Goal: Communication & Community: Ask a question

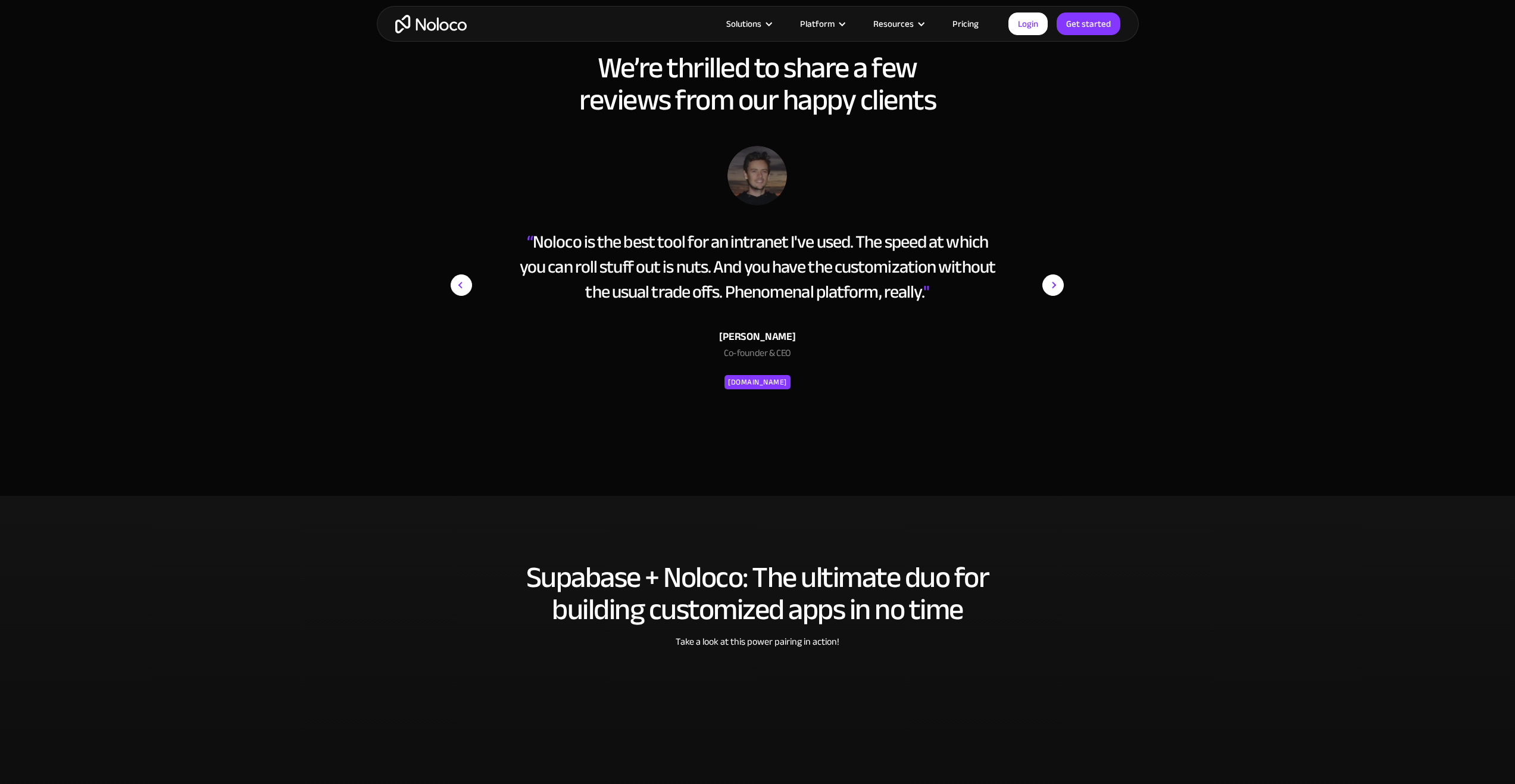
scroll to position [1963, 0]
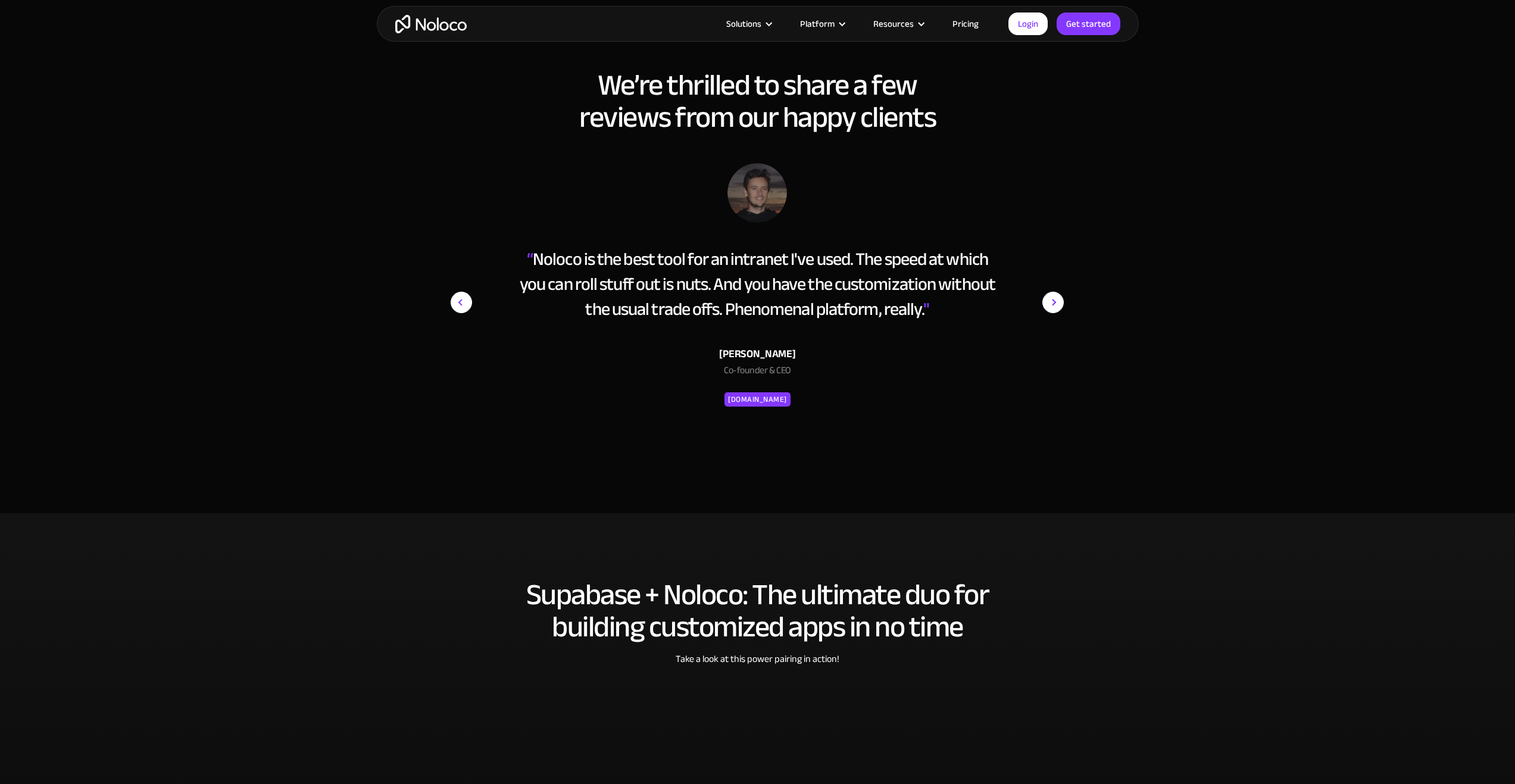
click at [1097, 292] on div "“ Noloco is the best tool for an intranet I've used. The speed at which you can…" at bounding box center [758, 323] width 750 height 321
click at [1067, 304] on div "“ Noloco is the best tool for an intranet I've used. The speed at which you can…" at bounding box center [757, 323] width 625 height 321
click at [1052, 306] on img "next slide" at bounding box center [1053, 302] width 21 height 278
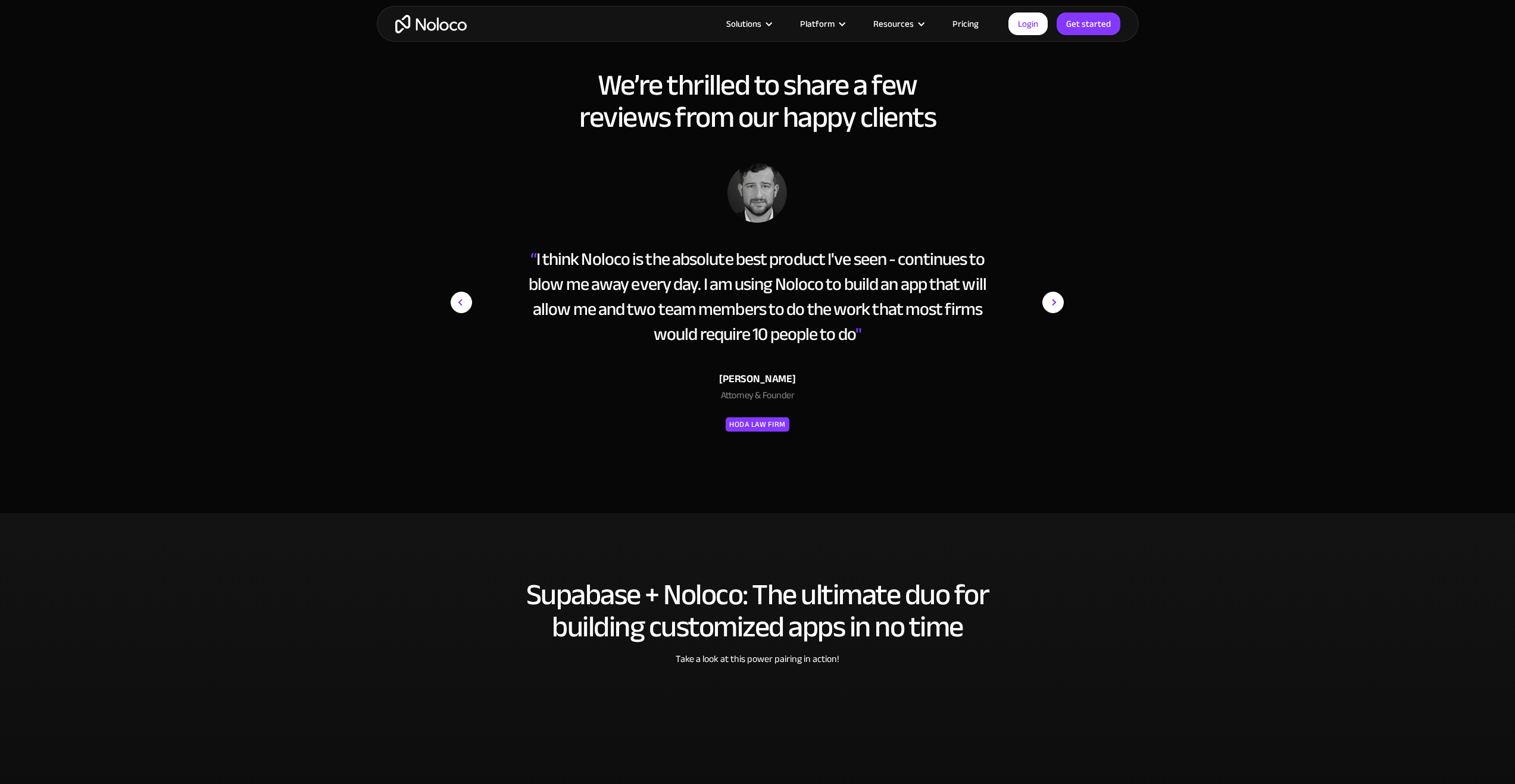
click at [1052, 305] on img "next slide" at bounding box center [1053, 302] width 21 height 278
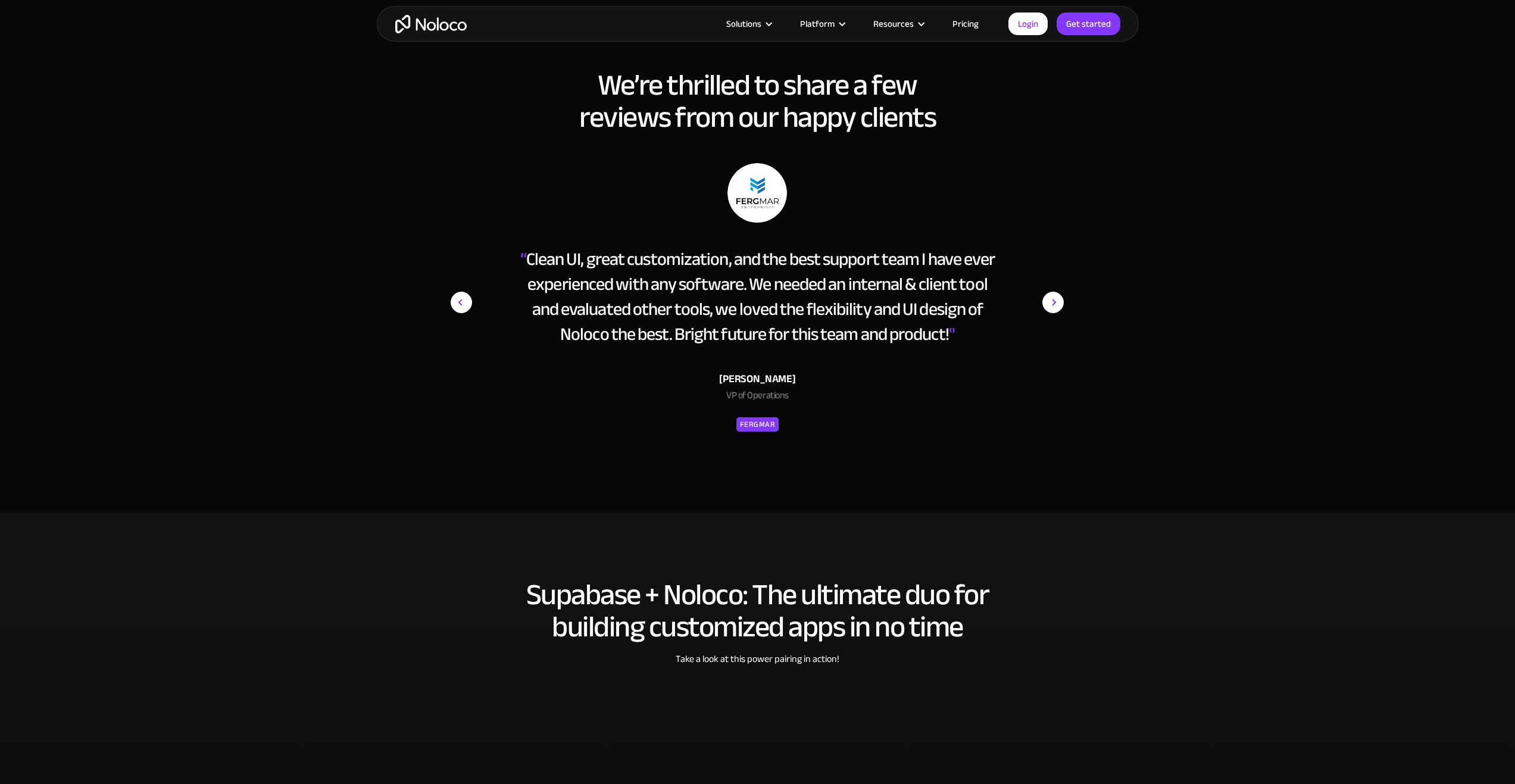
click at [1052, 305] on img "next slide" at bounding box center [1053, 302] width 21 height 278
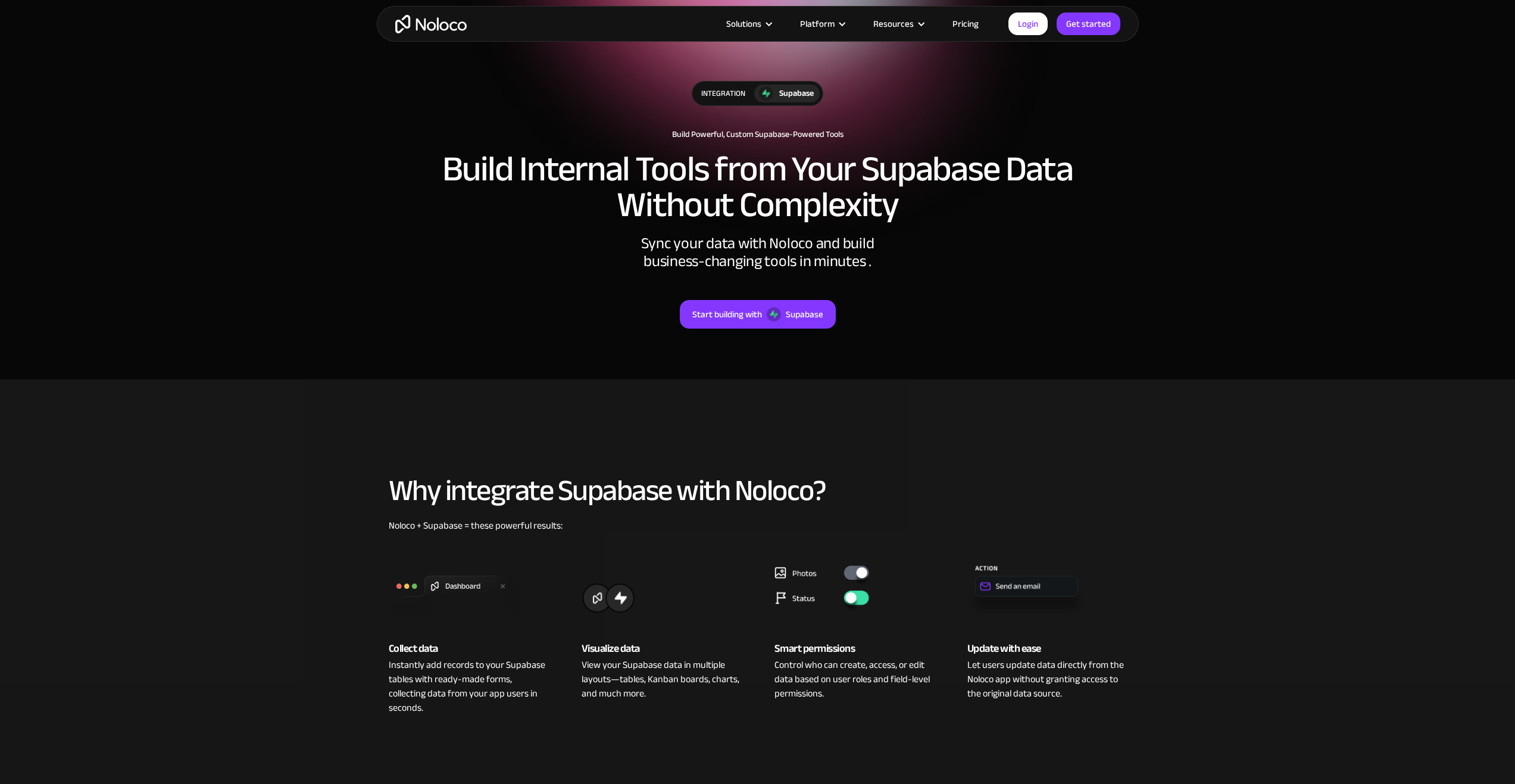
scroll to position [59, 0]
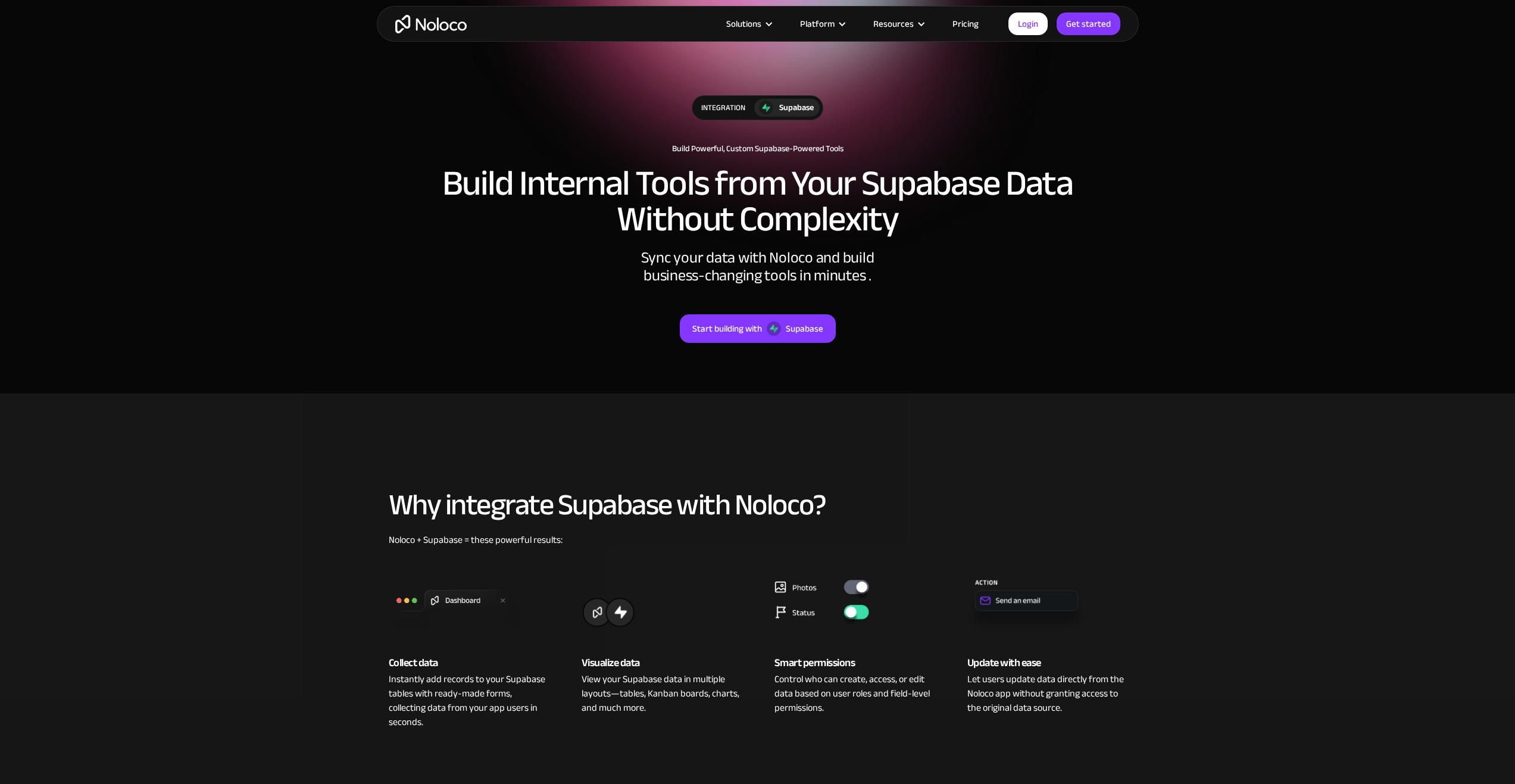
click at [373, 28] on div "Solutions Use Cases Business Types Project Management Keep track of customers, …" at bounding box center [758, 24] width 1515 height 48
drag, startPoint x: 474, startPoint y: 38, endPoint x: 430, endPoint y: 30, distance: 44.7
click at [473, 37] on div "Solutions Use Cases Business Types Project Management Keep track of customers, …" at bounding box center [758, 23] width 762 height 36
click at [430, 30] on img "home" at bounding box center [431, 23] width 71 height 18
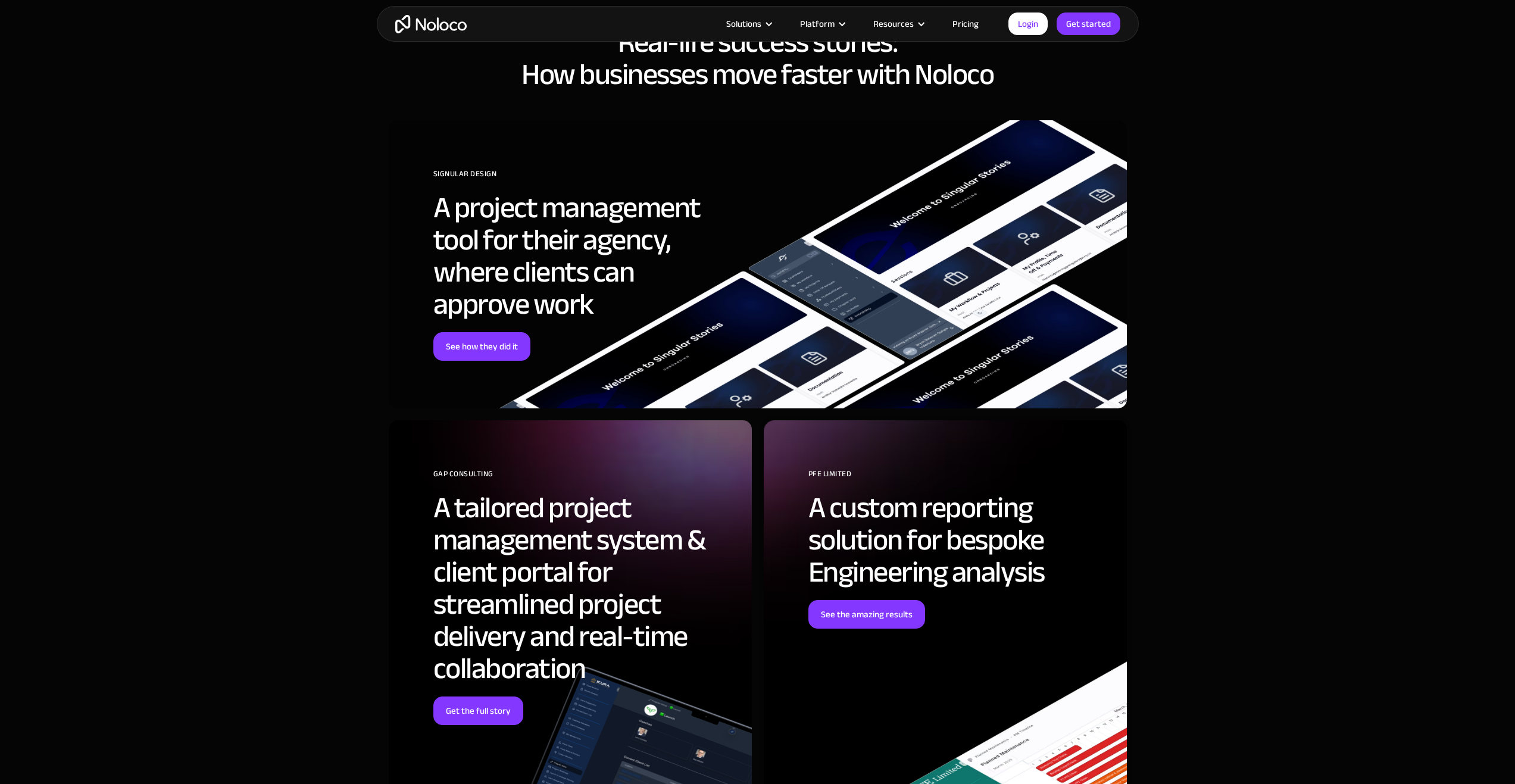
scroll to position [4462, 0]
click at [970, 22] on link "Pricing" at bounding box center [965, 24] width 56 height 15
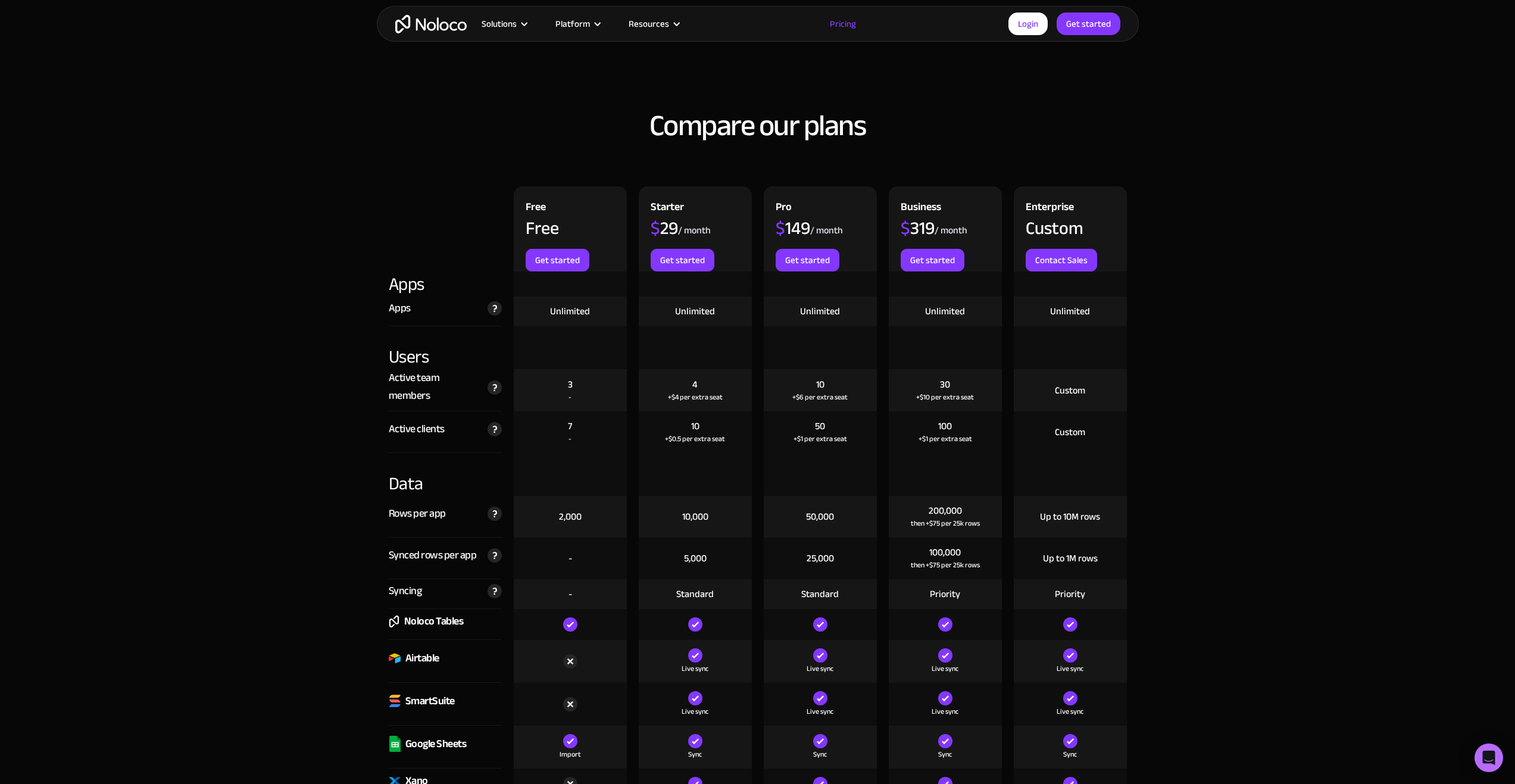
scroll to position [1606, 0]
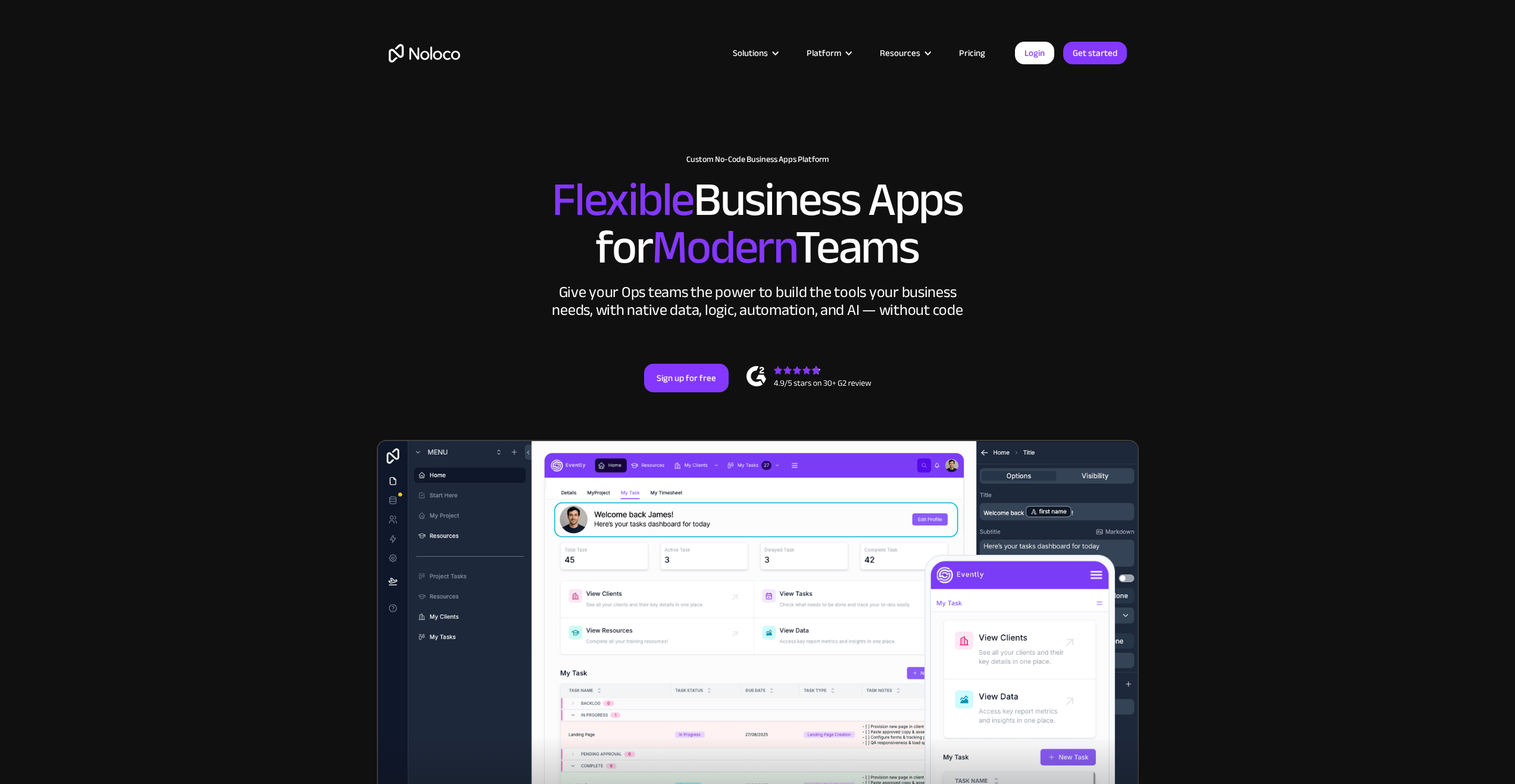
click at [1314, 546] on section "New: Connect Noloco to Stripe Custom No-Code Business Apps Platform Flexible Bu…" at bounding box center [758, 490] width 1515 height 982
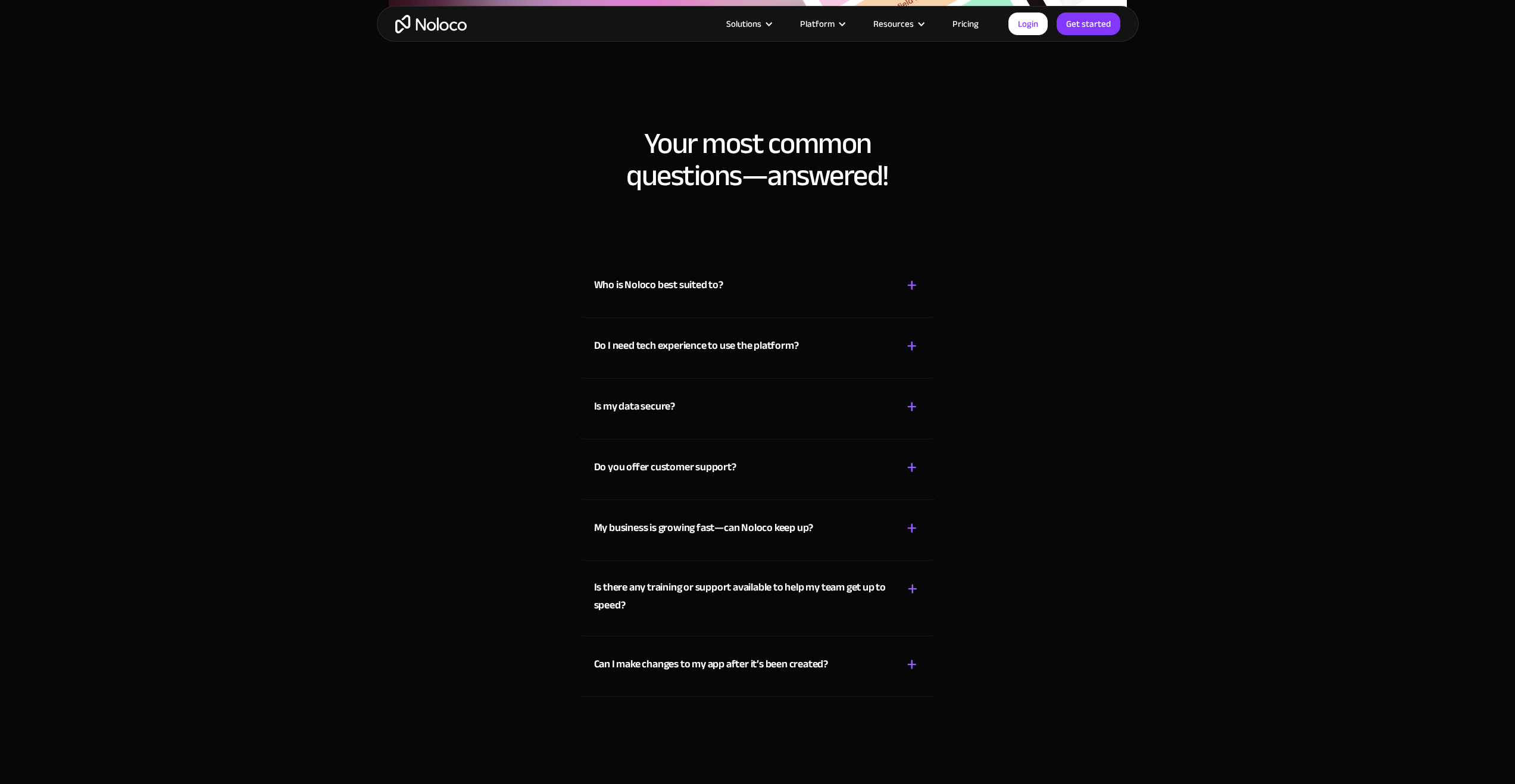
scroll to position [6681, 0]
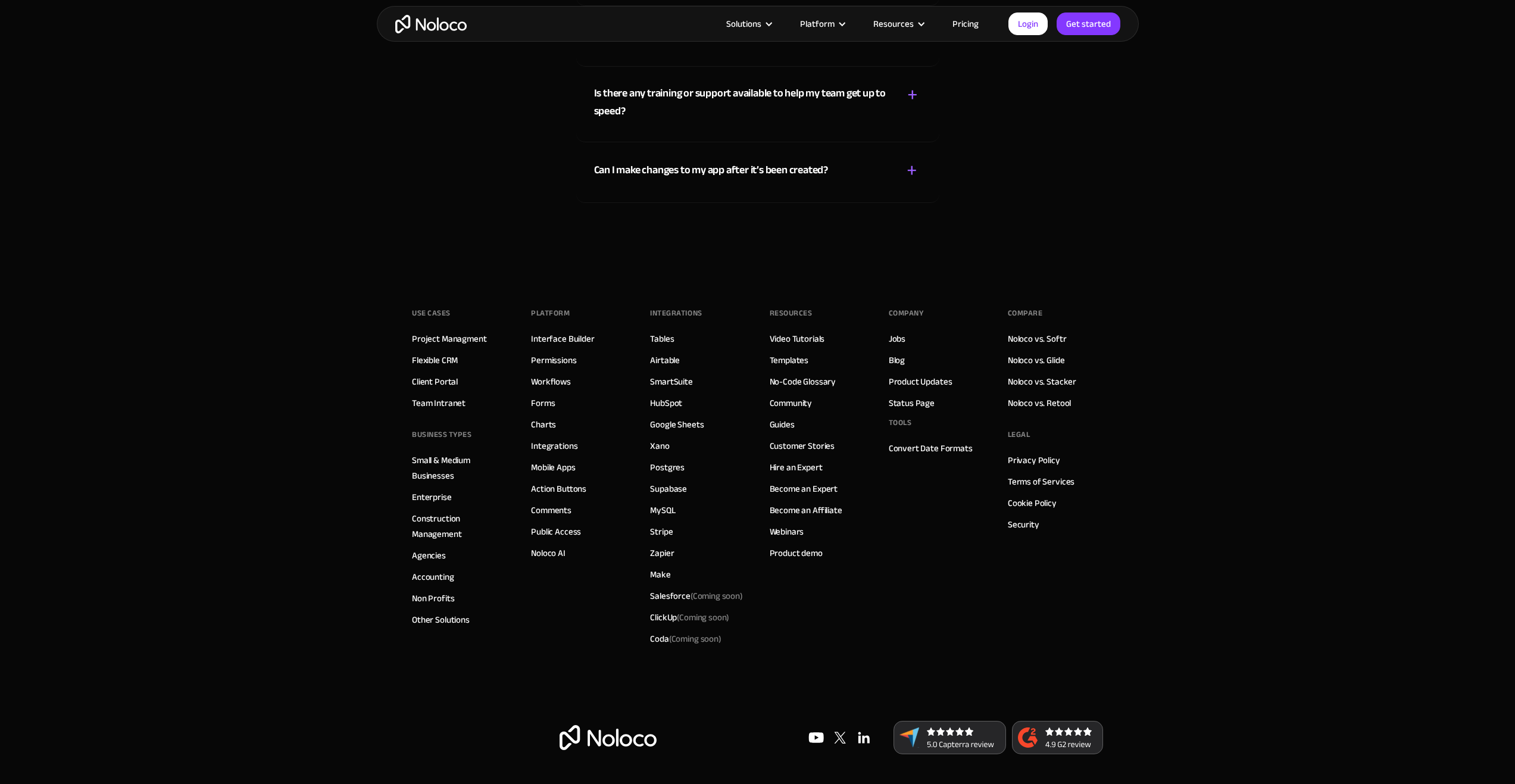
click at [451, 28] on img "home" at bounding box center [431, 23] width 71 height 18
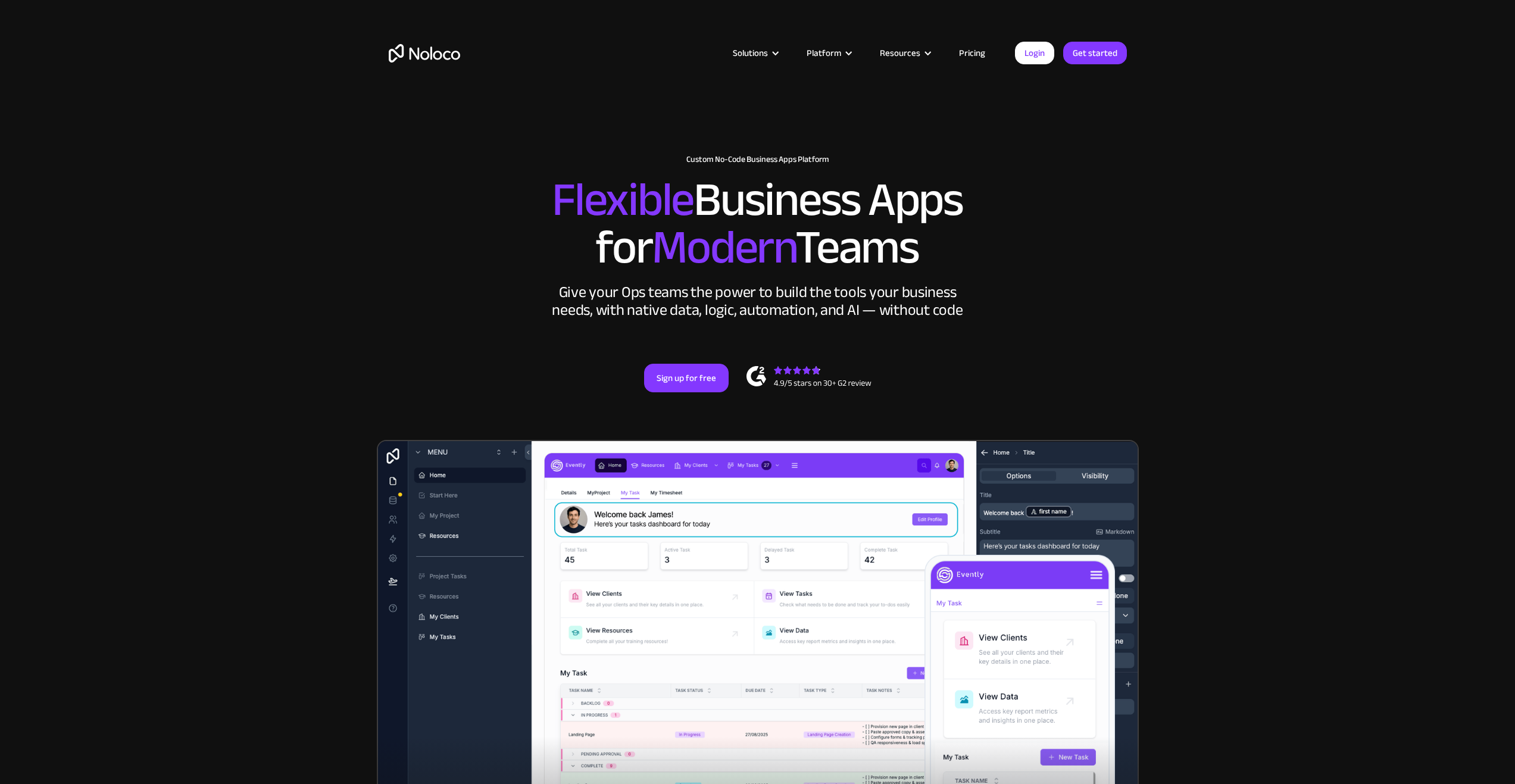
click at [964, 48] on link "Pricing" at bounding box center [972, 53] width 56 height 15
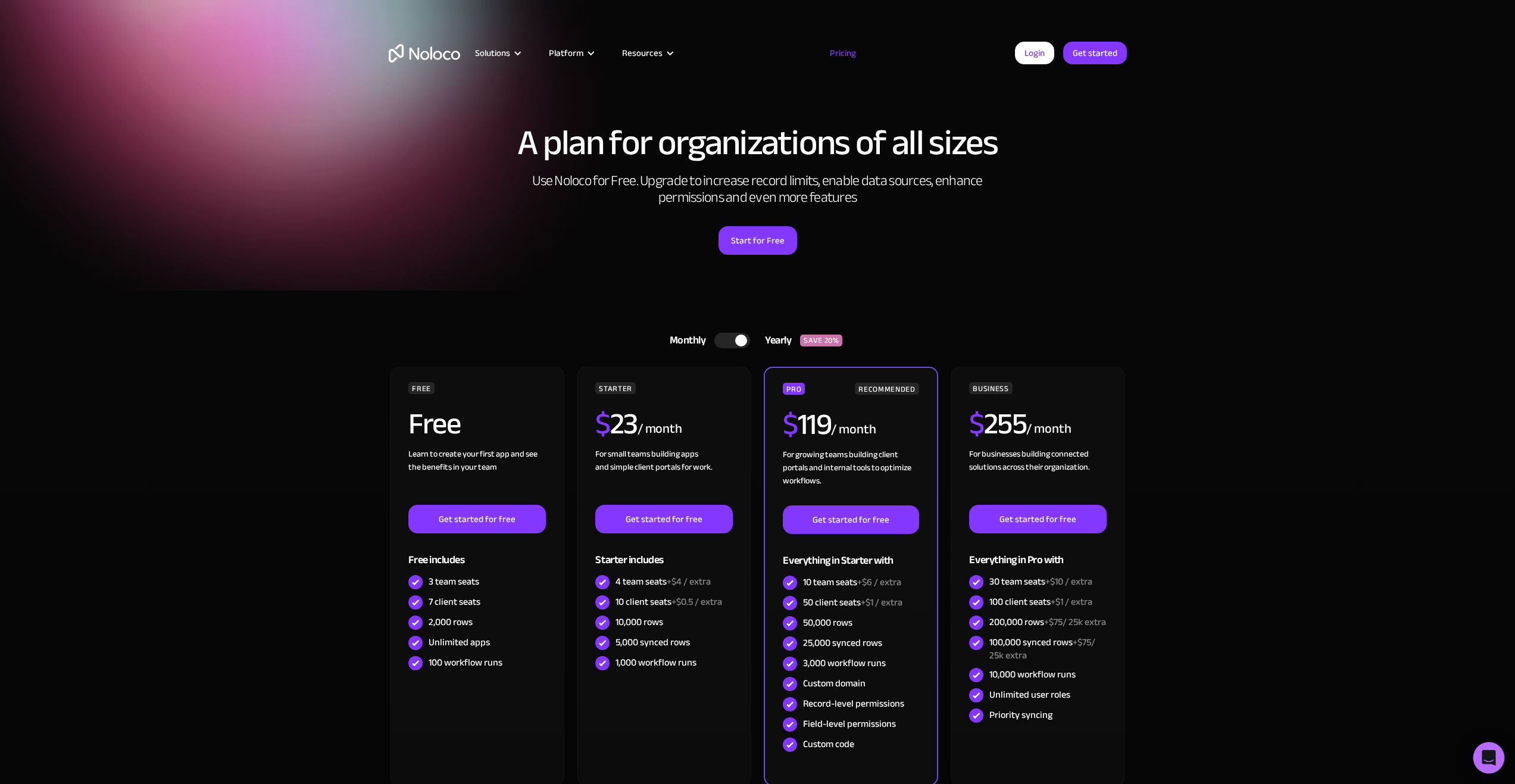
click at [1482, 748] on div "Open Intercom Messenger" at bounding box center [1488, 757] width 32 height 32
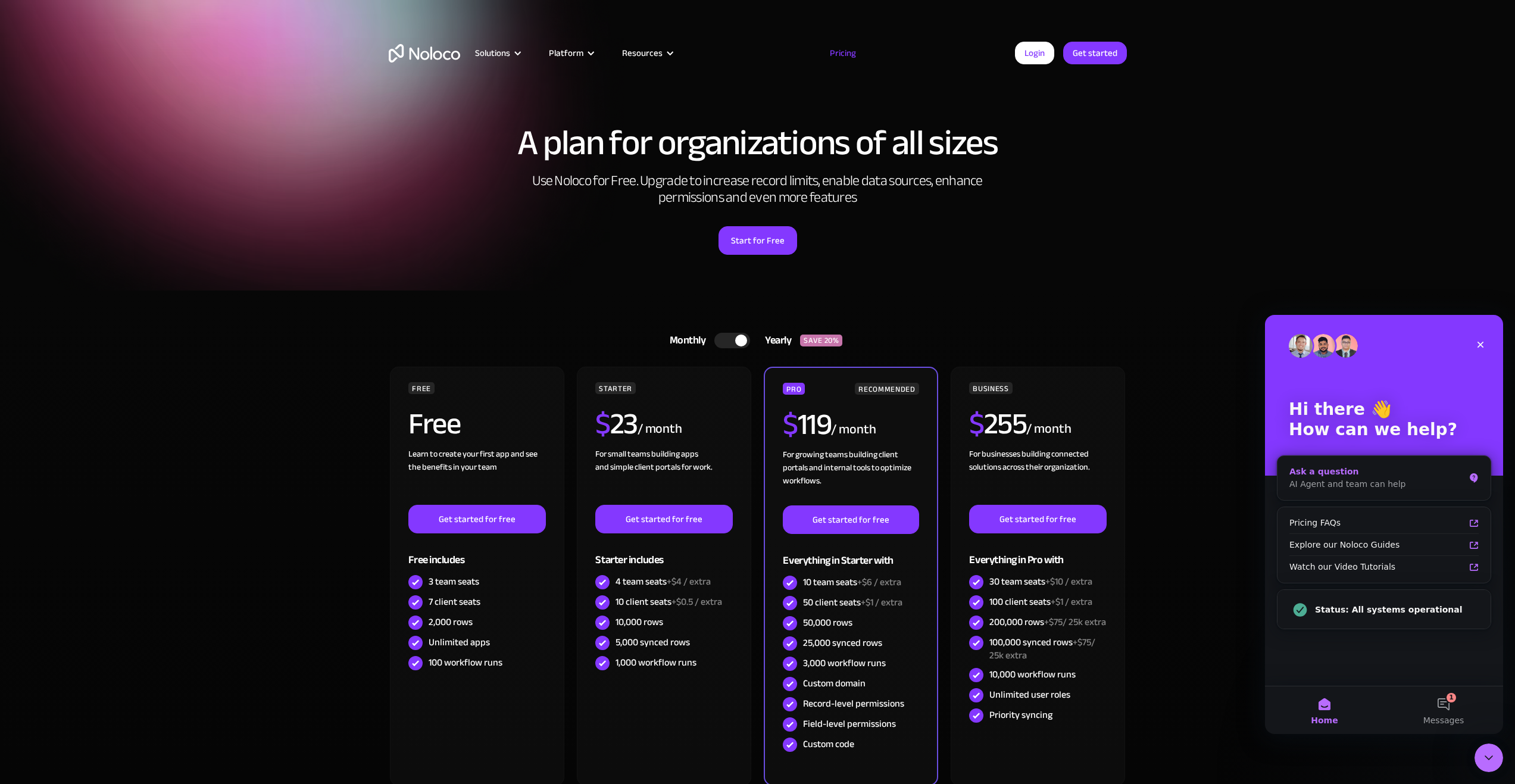
click at [1335, 473] on div "Ask a question" at bounding box center [1377, 471] width 175 height 12
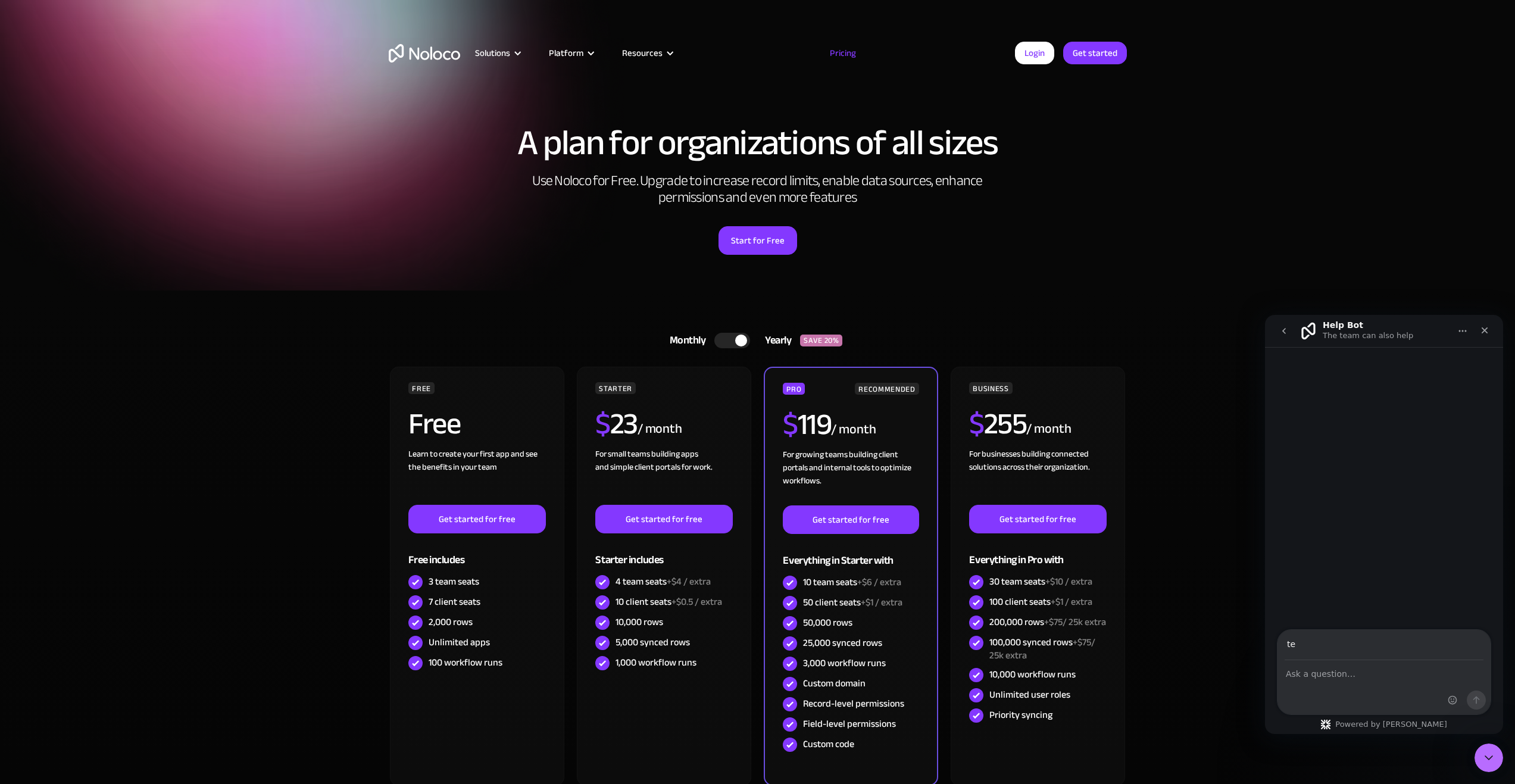
type input "t"
type input "[PERSON_NAME][EMAIL_ADDRESS][DOMAIN_NAME]"
click at [1362, 679] on textarea "Ask a question…" at bounding box center [1383, 670] width 213 height 20
type textarea "Will reconnecting Airtable base affect other apps as well where this is connect…"
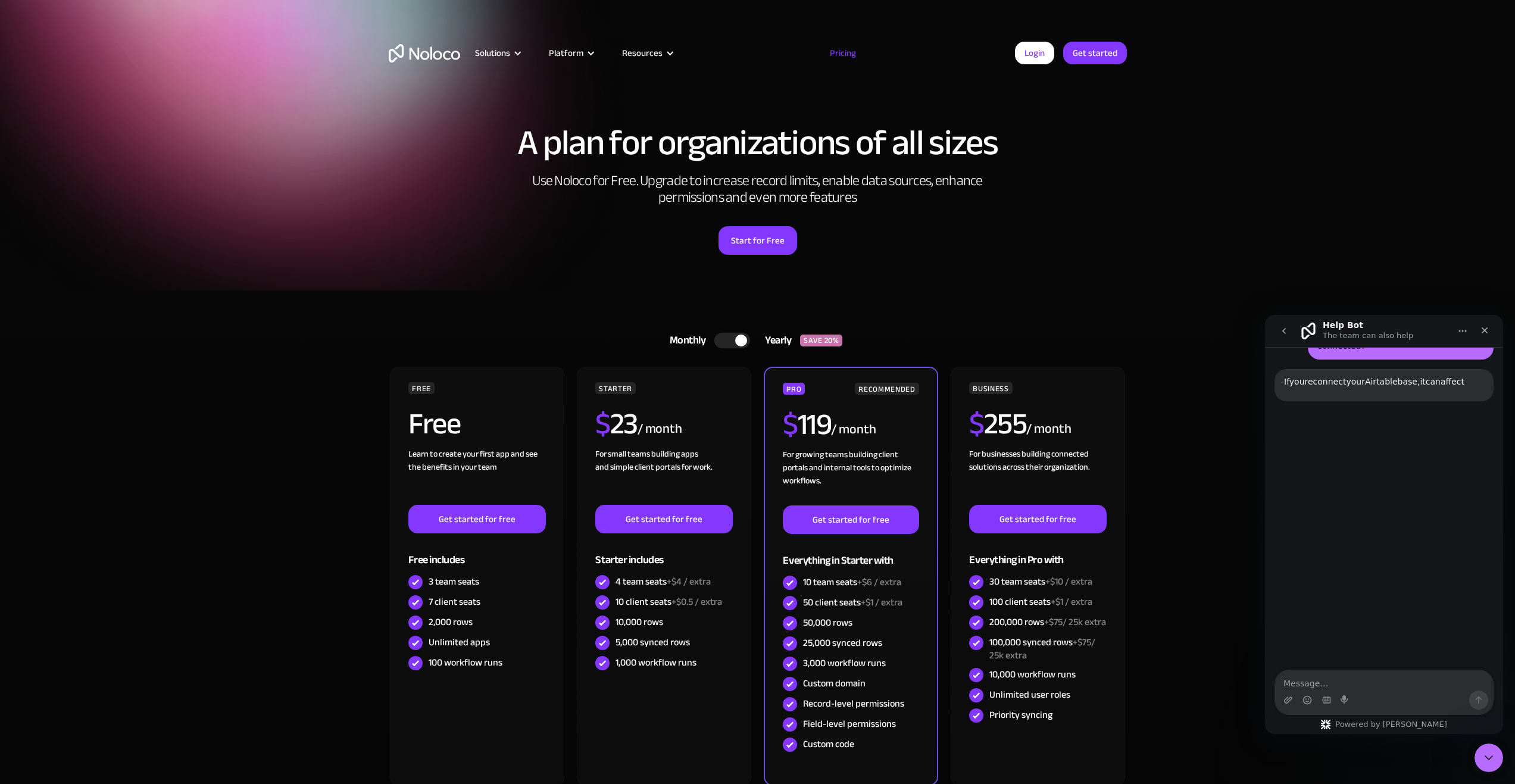
scroll to position [87, 0]
